Goal: Task Accomplishment & Management: Manage account settings

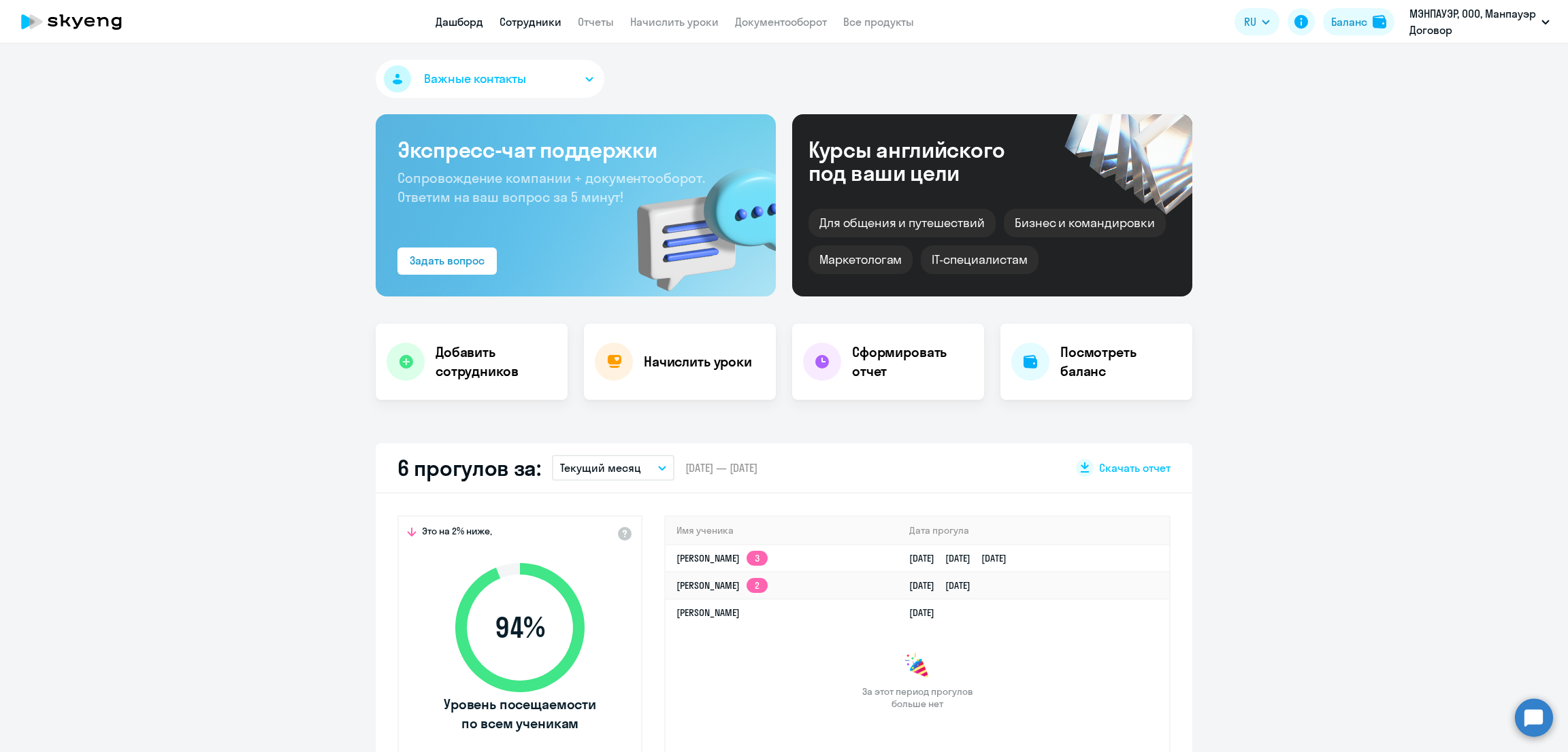
click at [543, 21] on link "Сотрудники" at bounding box center [530, 21] width 62 height 13
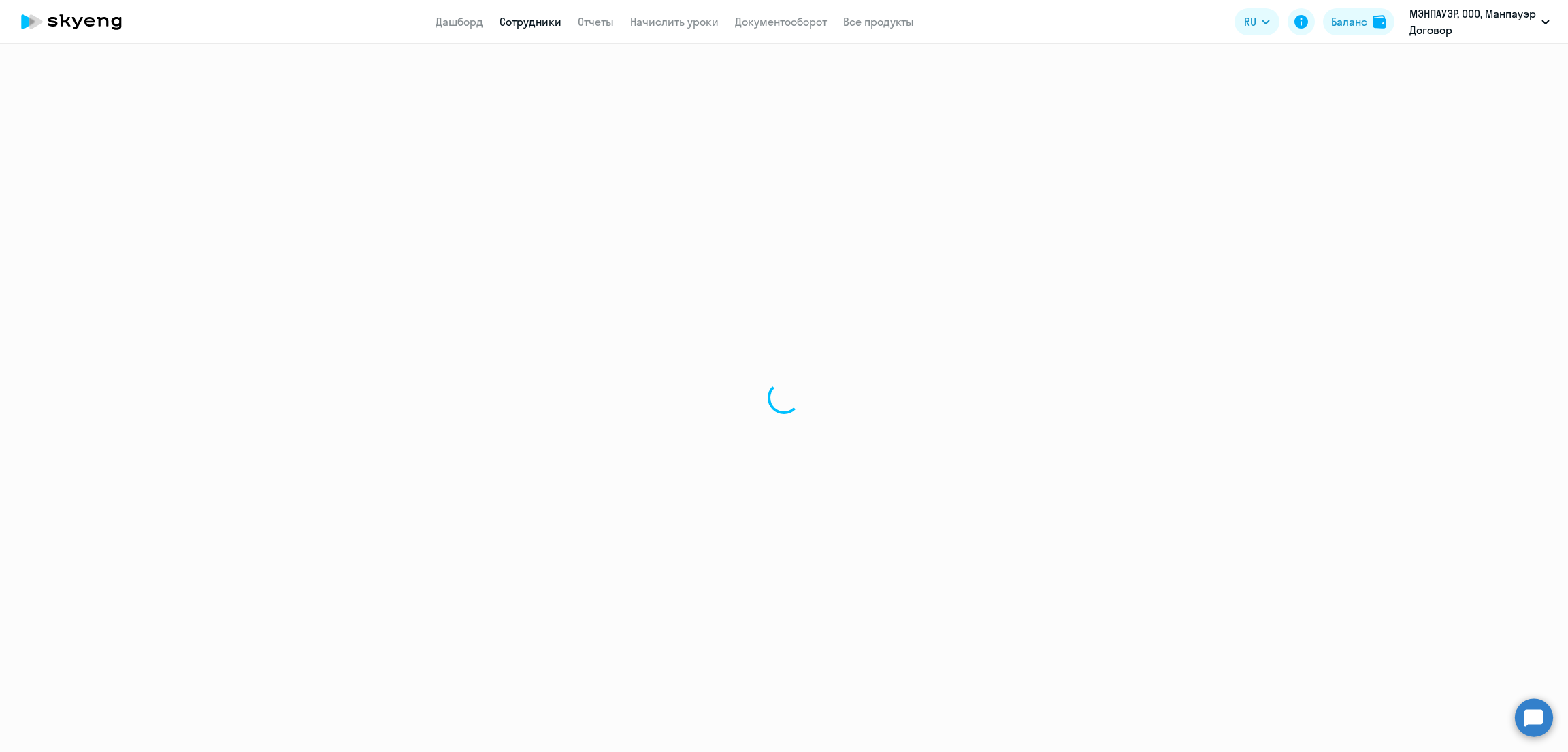
select select "30"
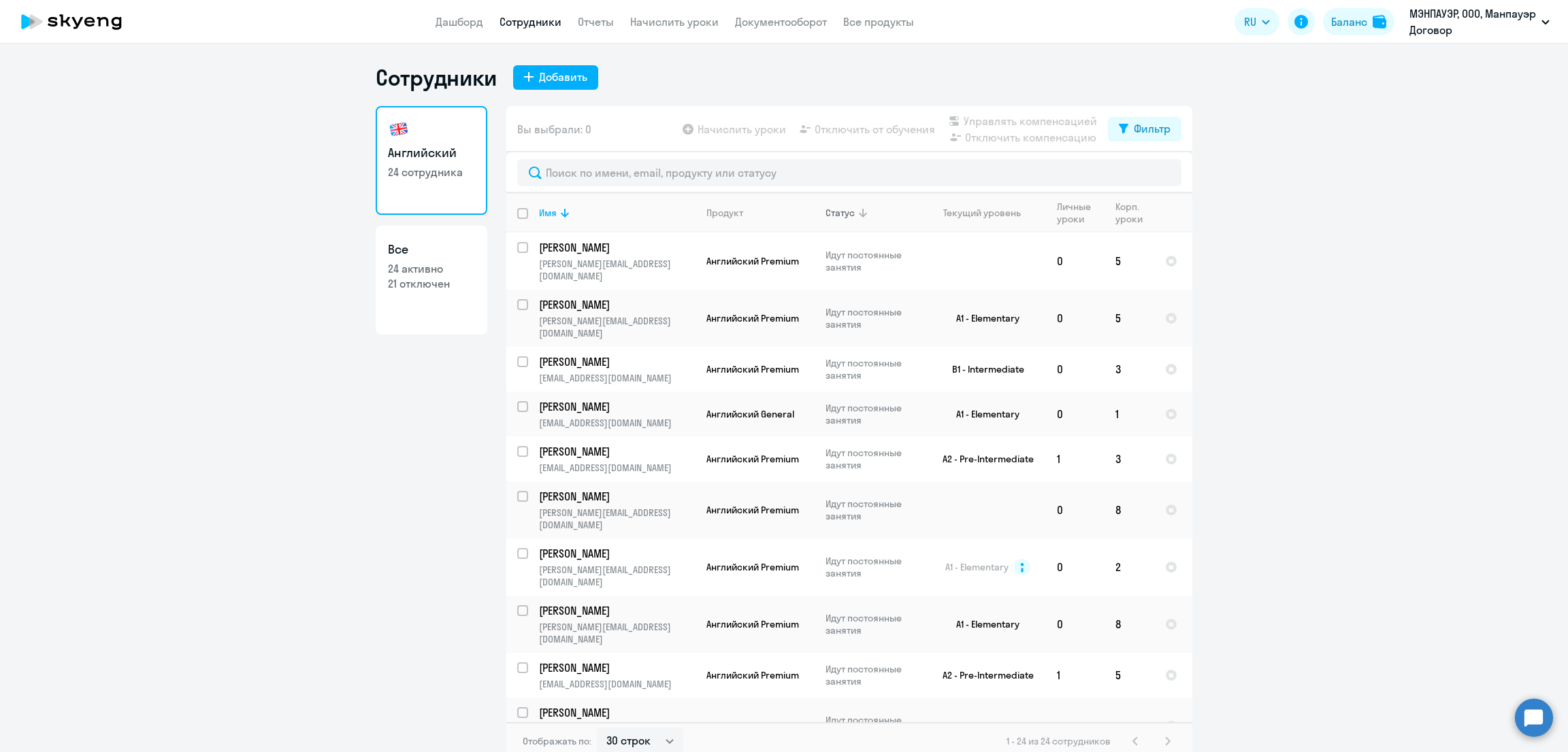
click at [854, 210] on icon at bounding box center [862, 212] width 17 height 17
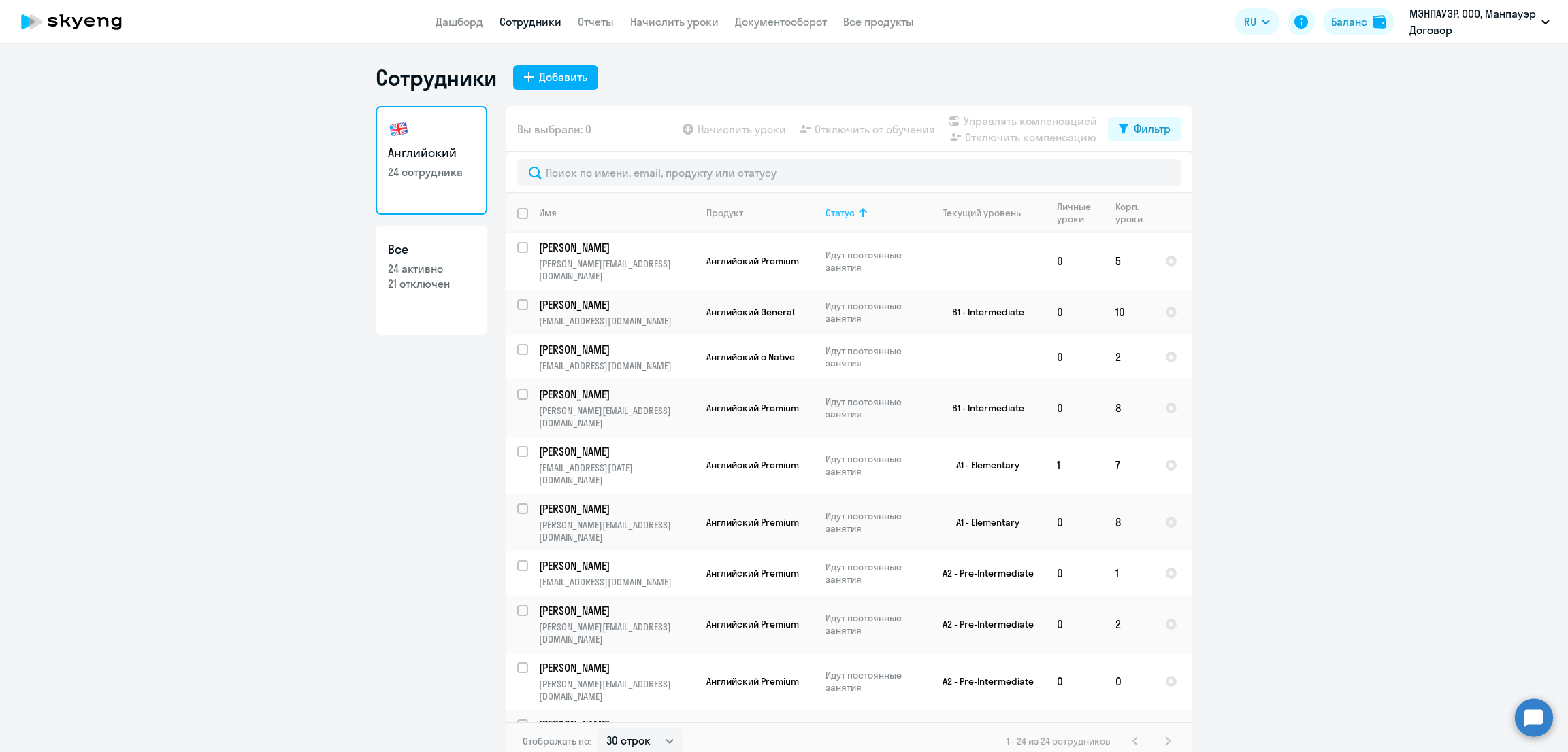
click at [854, 210] on icon at bounding box center [862, 212] width 17 height 17
click at [633, 253] on p "[PERSON_NAME]" at bounding box center [616, 247] width 154 height 15
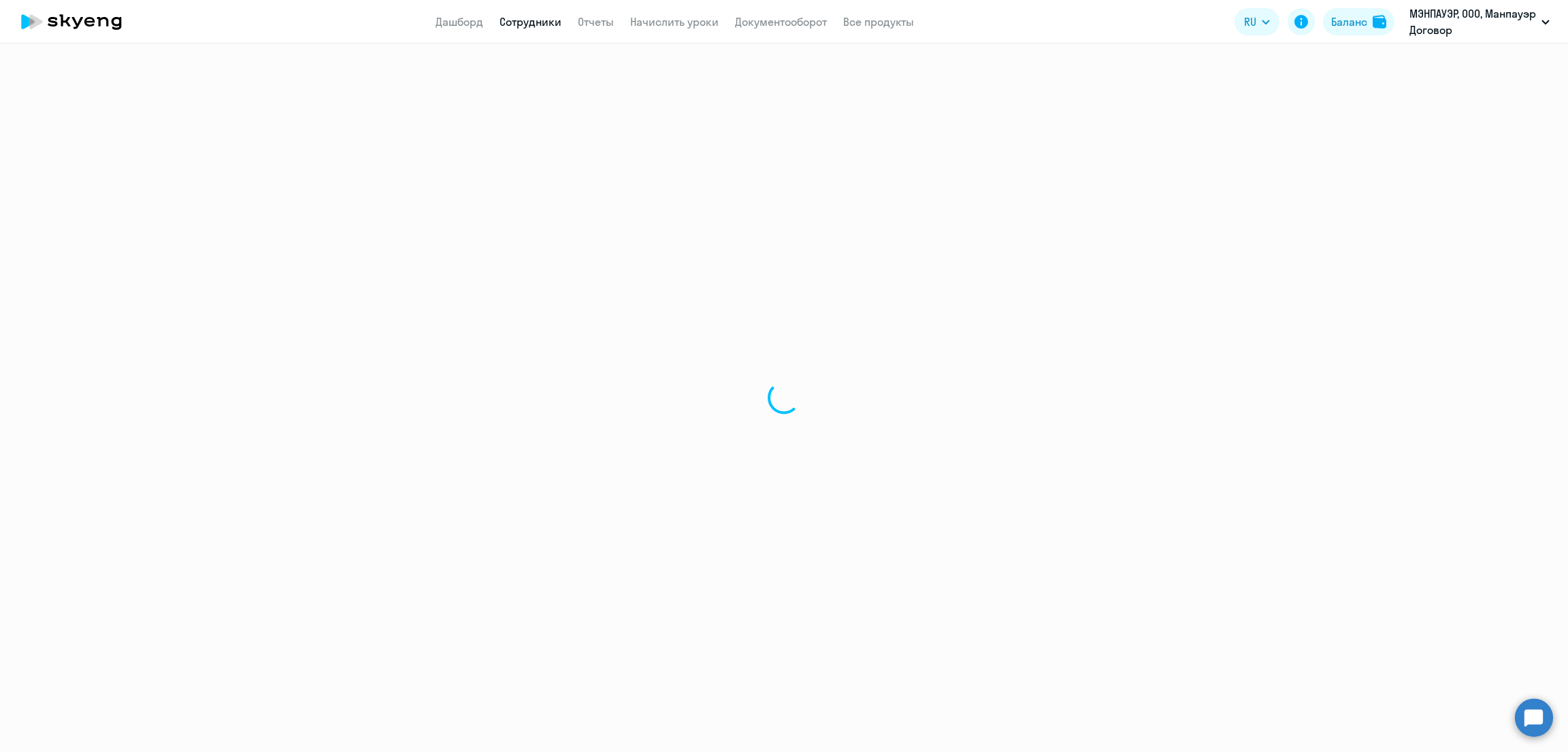
select select "english"
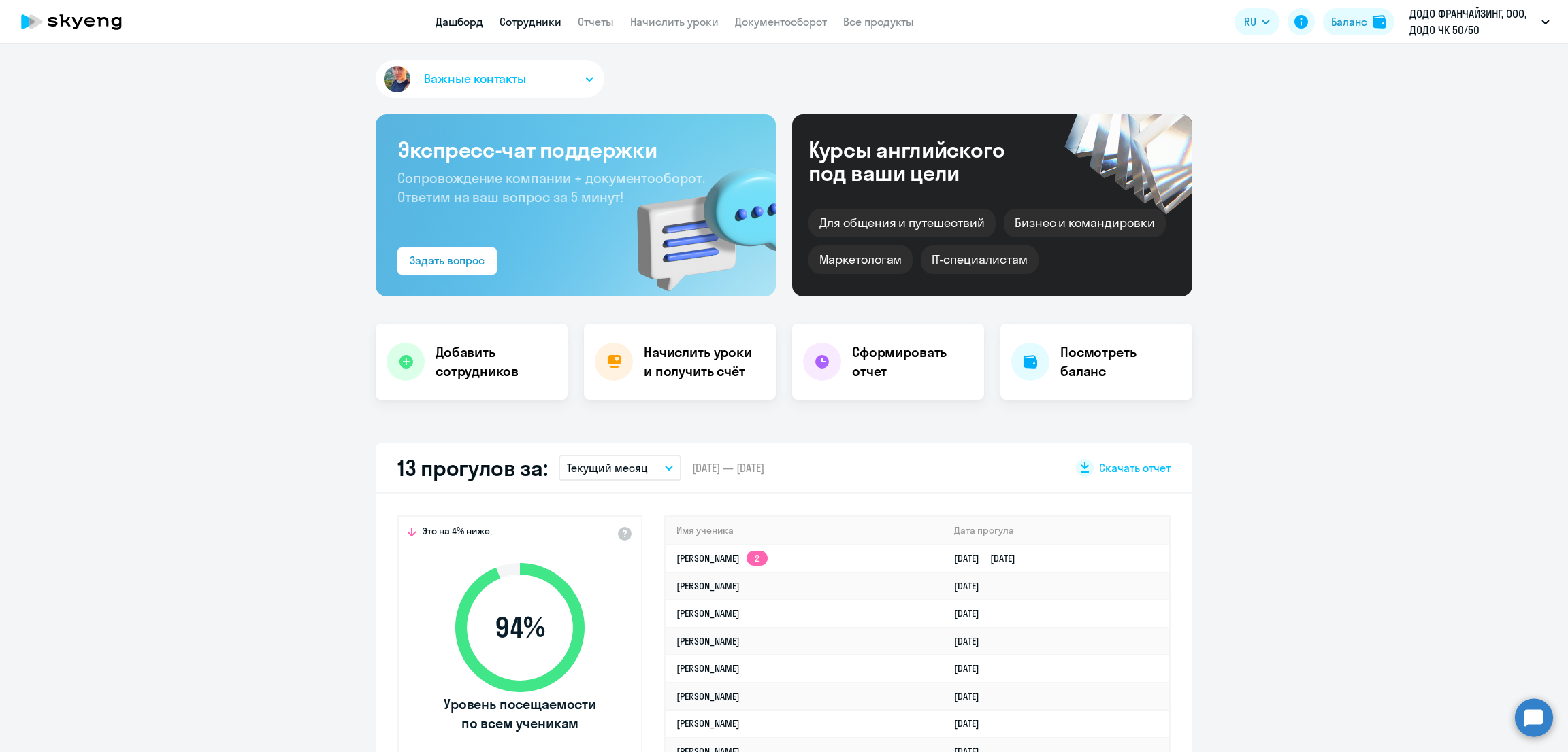
click at [523, 21] on link "Сотрудники" at bounding box center [530, 21] width 62 height 13
select select "30"
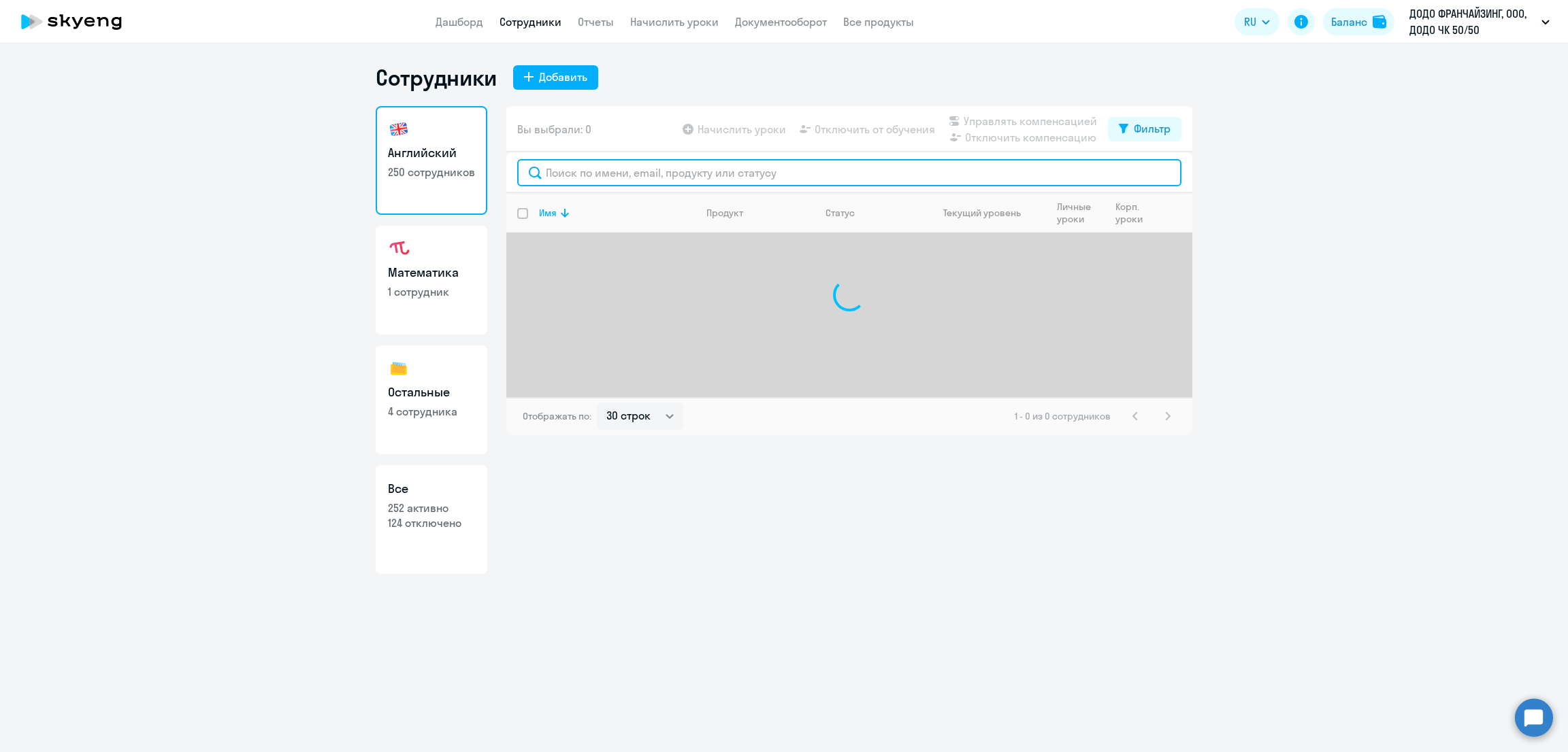
click at [588, 166] on input "text" at bounding box center [849, 173] width 664 height 27
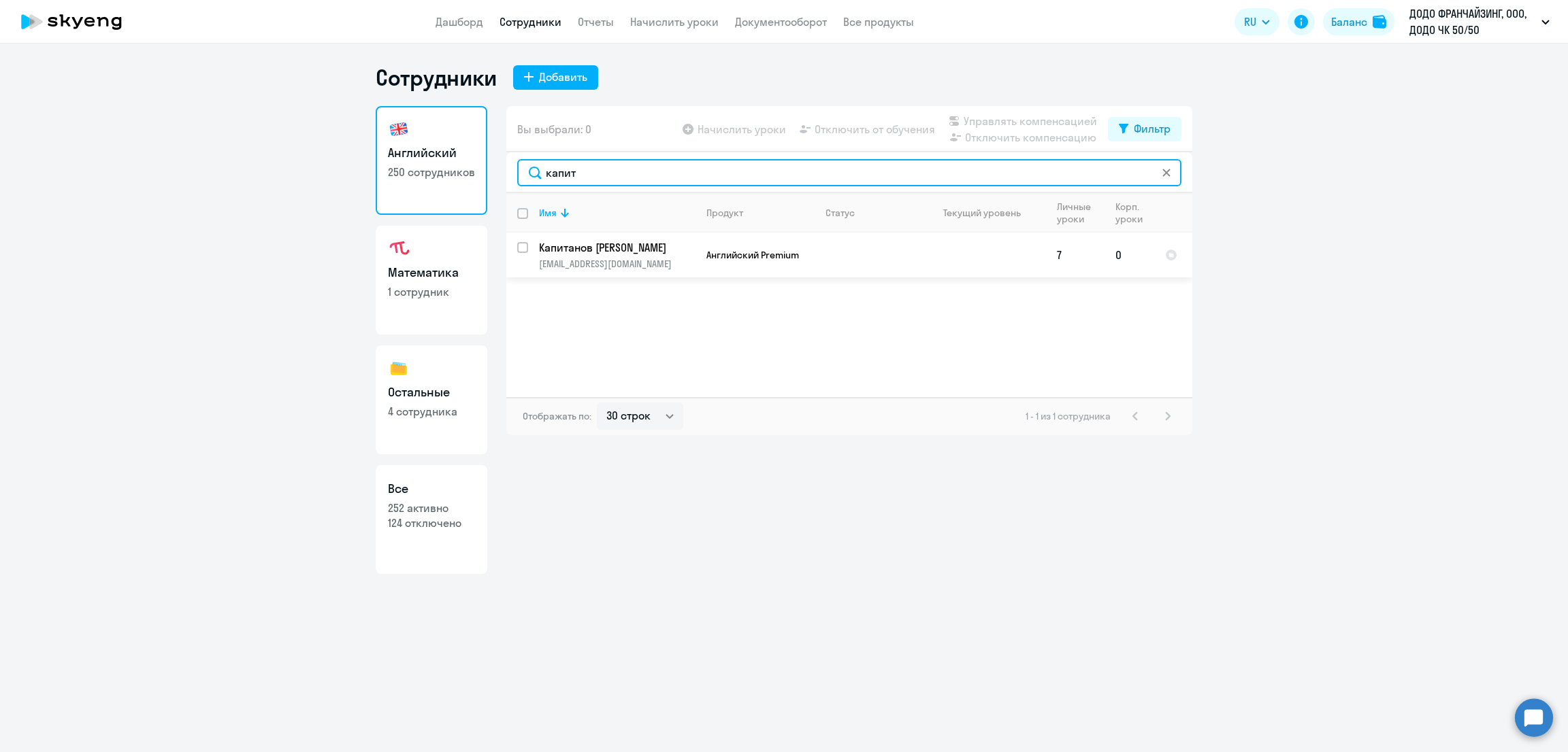
type input "капит"
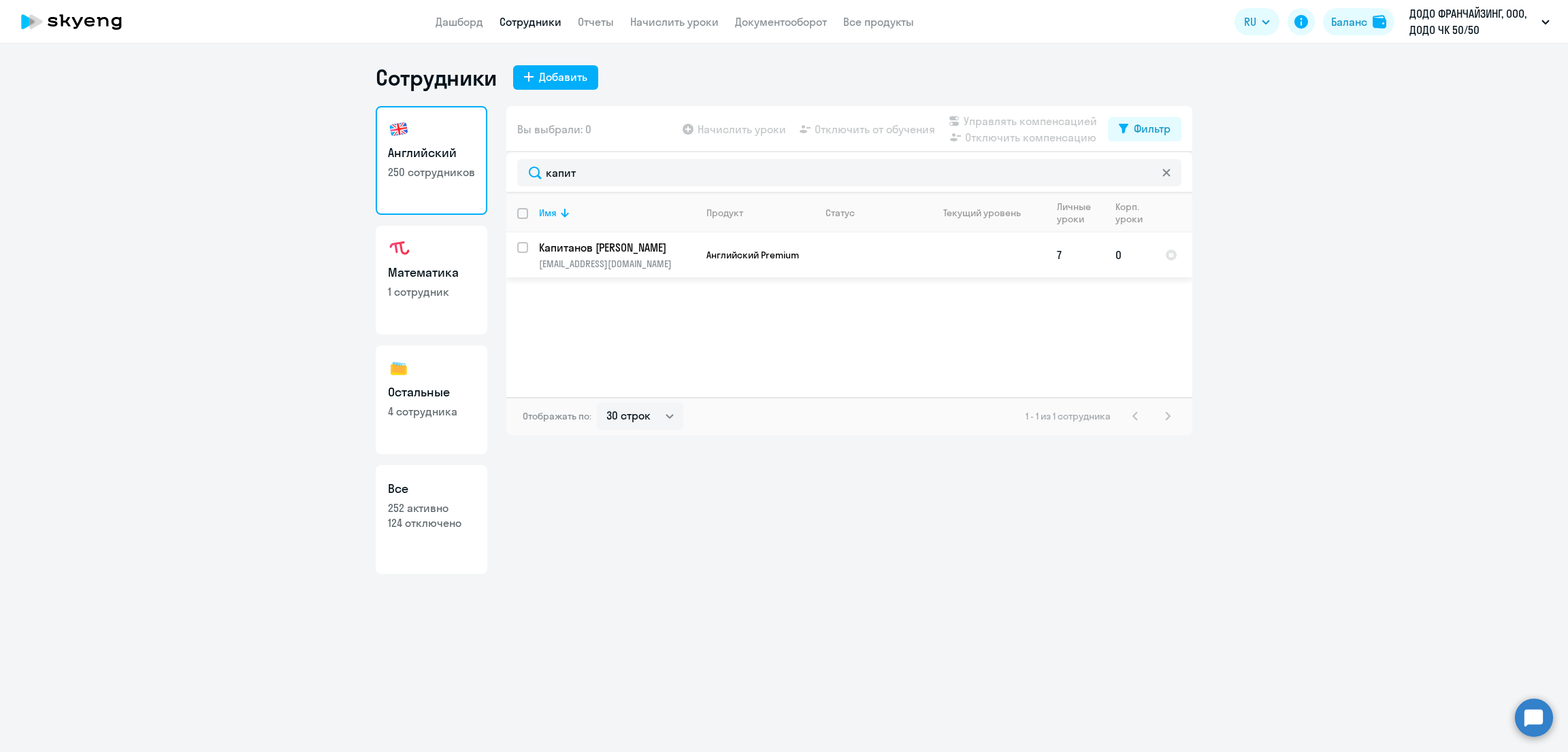
click at [525, 249] on input "select row 42317674" at bounding box center [530, 255] width 27 height 27
checkbox input "true"
click at [1003, 114] on span "Управлять компенсацией" at bounding box center [1030, 121] width 133 height 17
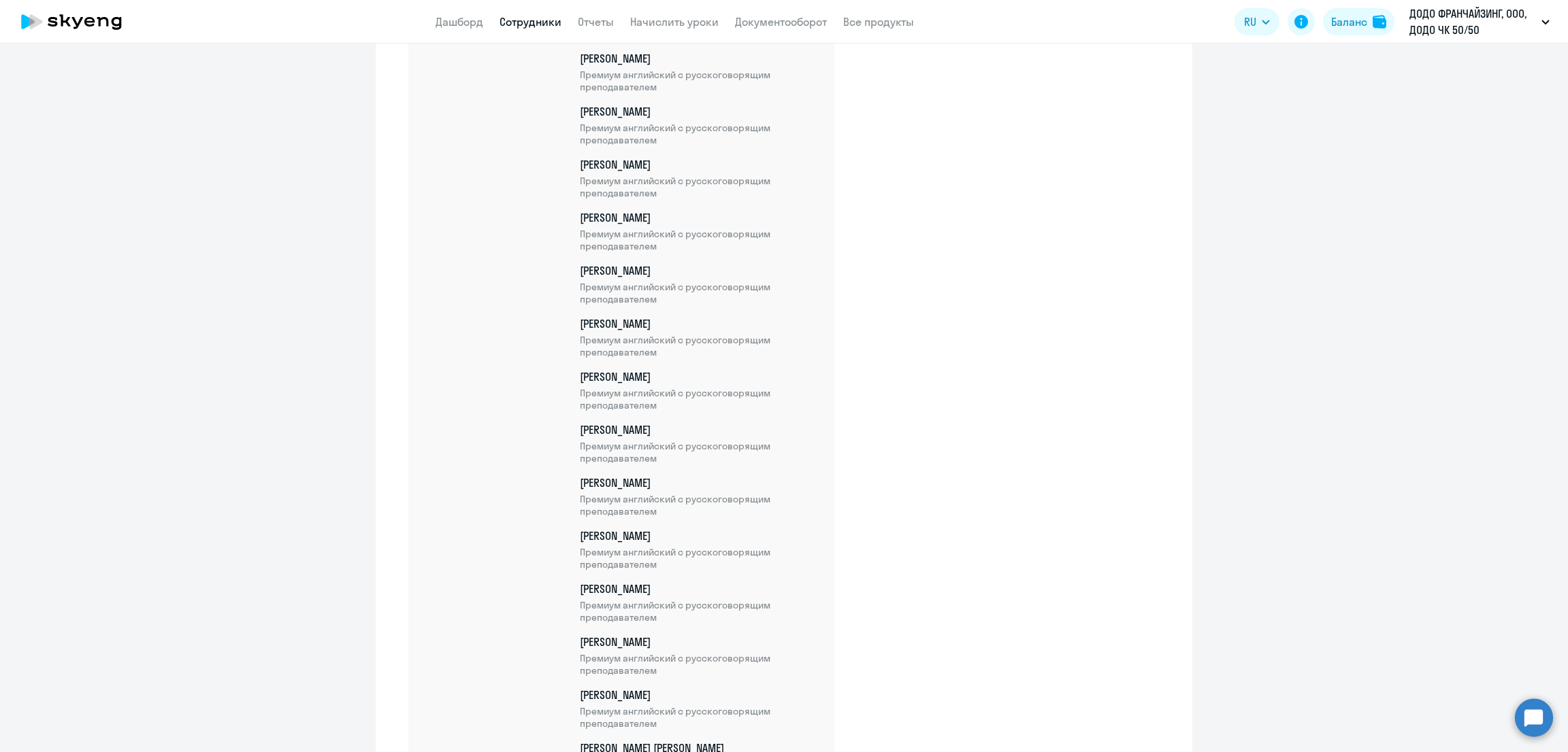
scroll to position [11435, 0]
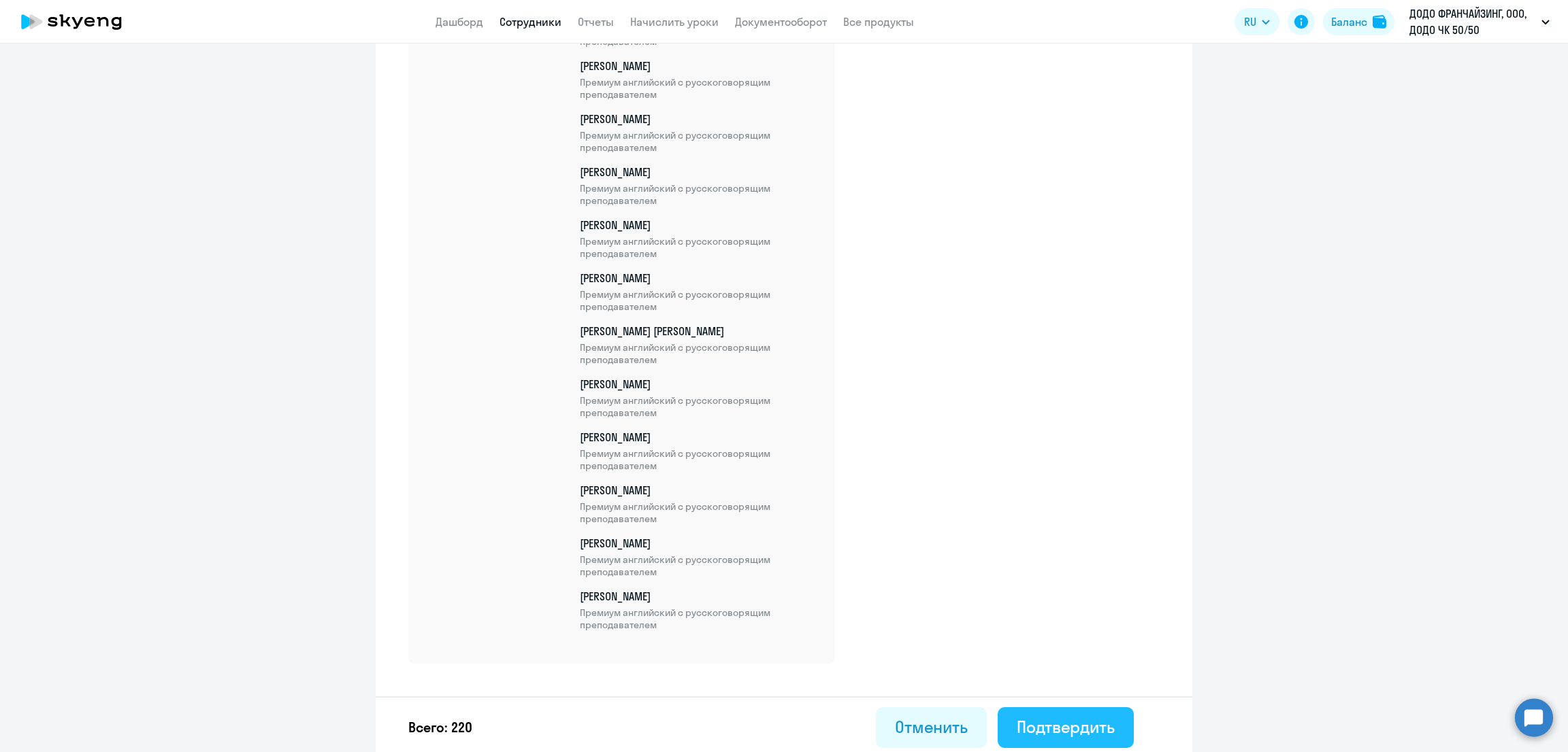
click at [1103, 716] on div "Подтвердить" at bounding box center [1065, 726] width 98 height 22
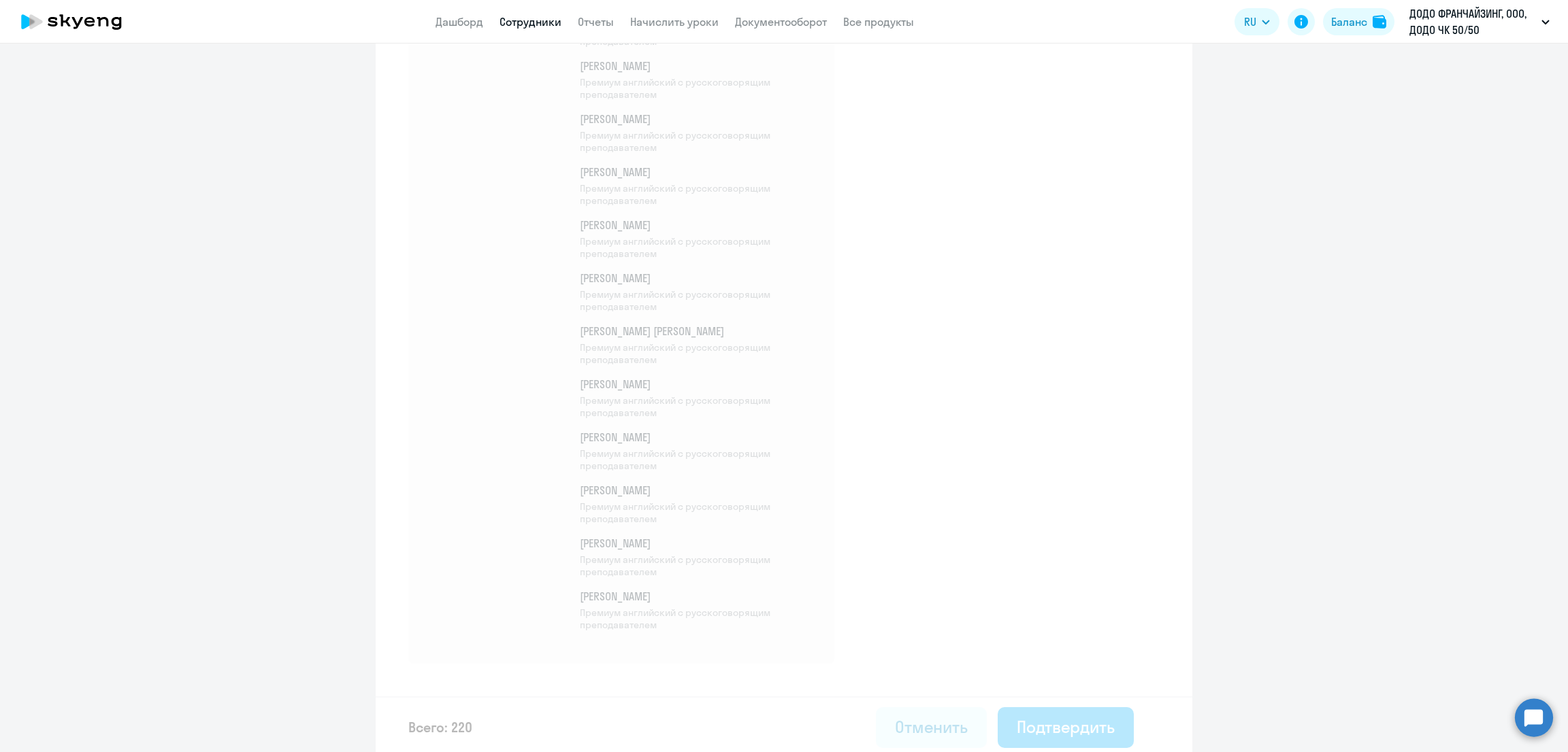
select select "30"
